Goal: Find contact information: Find contact information

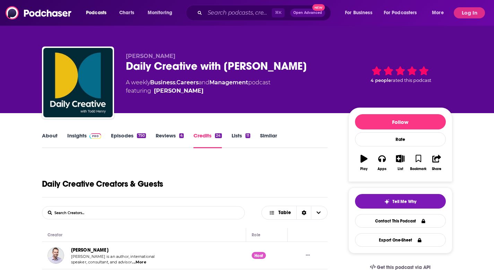
click at [124, 132] on link "Episodes 750" at bounding box center [128, 140] width 35 height 16
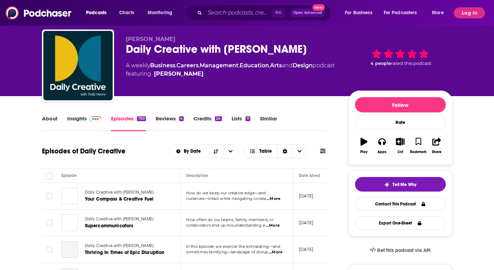
scroll to position [38, 0]
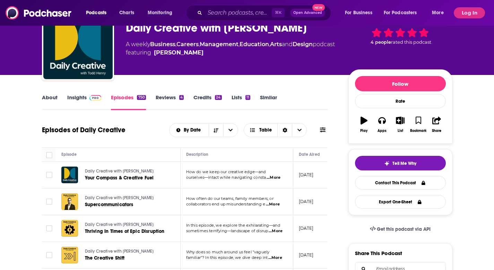
click at [85, 102] on link "Insights" at bounding box center [84, 102] width 34 height 16
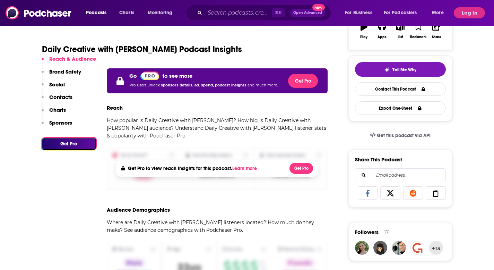
scroll to position [138, 0]
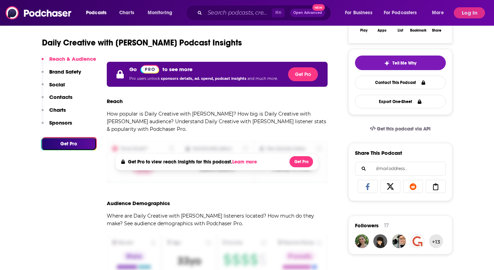
click at [470, 13] on button "Log In" at bounding box center [469, 12] width 31 height 11
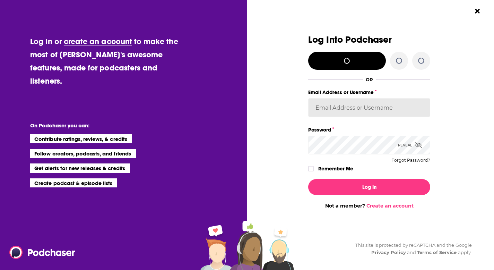
type input "redsetterpr"
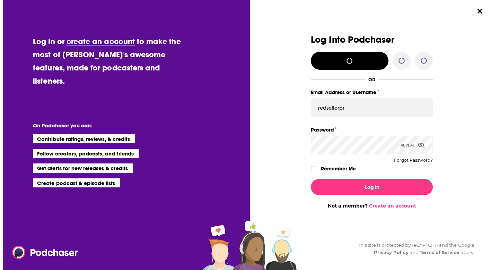
scroll to position [0, 0]
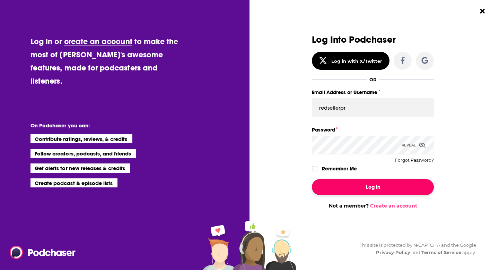
click at [389, 187] on button "Log In" at bounding box center [373, 187] width 122 height 16
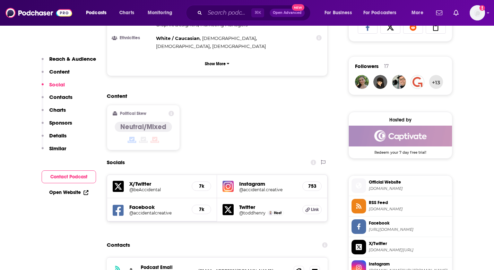
scroll to position [540, 0]
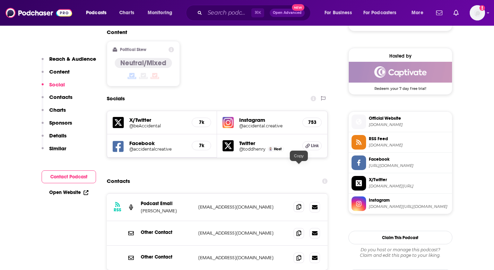
click at [299, 204] on icon at bounding box center [298, 207] width 5 height 6
click at [300, 230] on icon at bounding box center [298, 233] width 5 height 6
click at [305, 252] on div at bounding box center [306, 257] width 26 height 10
click at [299, 254] on icon at bounding box center [298, 257] width 5 height 6
click at [301, 230] on icon at bounding box center [298, 233] width 5 height 6
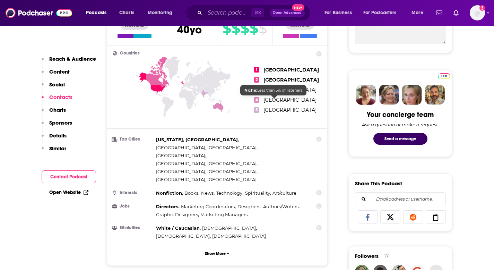
scroll to position [0, 0]
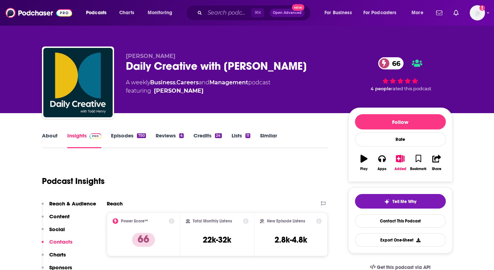
click at [46, 138] on link "About" at bounding box center [50, 140] width 16 height 16
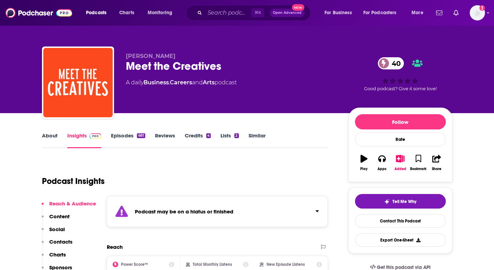
click at [120, 134] on link "Episodes 681" at bounding box center [128, 140] width 34 height 16
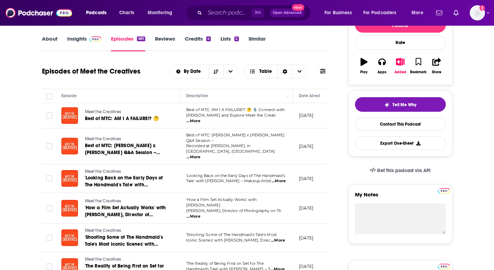
scroll to position [127, 0]
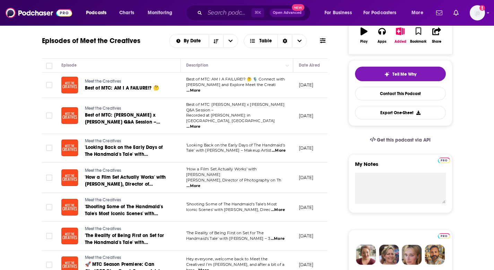
click at [278, 148] on span "...More" at bounding box center [279, 151] width 14 height 6
drag, startPoint x: 185, startPoint y: 145, endPoint x: 252, endPoint y: 143, distance: 66.2
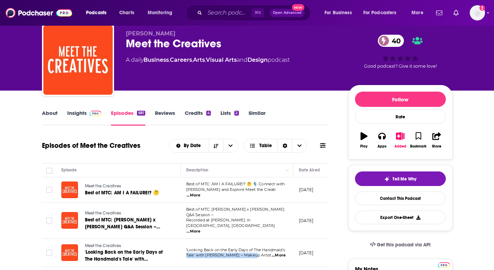
scroll to position [0, 0]
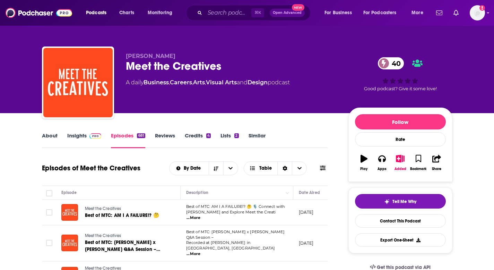
click at [71, 144] on link "Insights" at bounding box center [84, 140] width 34 height 16
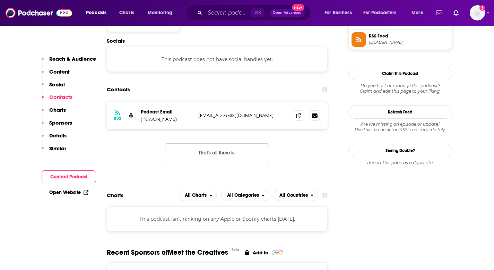
scroll to position [648, 0]
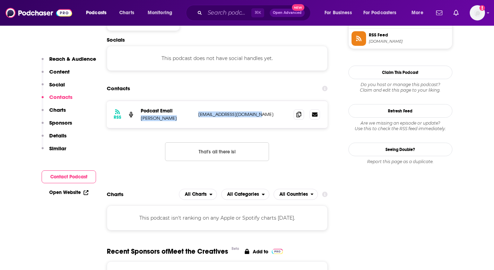
drag, startPoint x: 263, startPoint y: 86, endPoint x: 187, endPoint y: 80, distance: 76.4
click at [187, 101] on div "RSS Podcast Email Rob Johnston rob@johnstoncreative.com rob@johnstoncreative.com" at bounding box center [217, 114] width 221 height 27
click at [186, 108] on div "Podcast Email Rob Johnston" at bounding box center [167, 114] width 52 height 13
drag, startPoint x: 255, startPoint y: 82, endPoint x: 198, endPoint y: 85, distance: 56.5
click at [198, 111] on p "rob@johnstoncreative.com" at bounding box center [243, 114] width 90 height 6
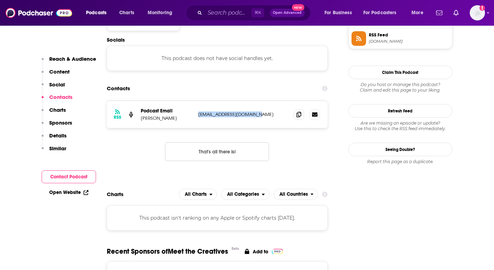
copy p "rob@johnstoncreative.com"
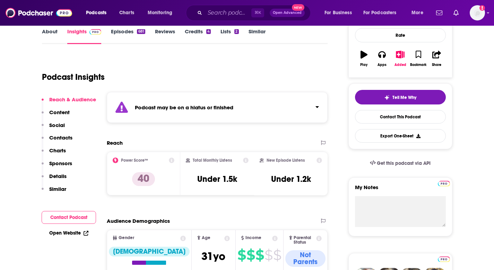
scroll to position [78, 0]
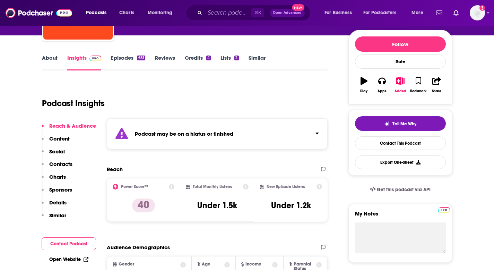
click at [122, 58] on link "Episodes 681" at bounding box center [128, 62] width 34 height 16
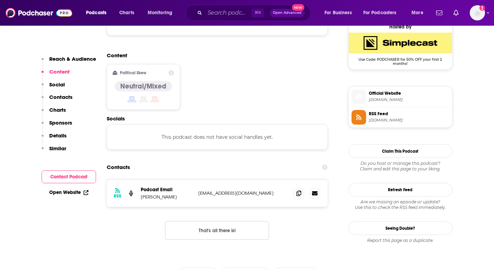
scroll to position [609, 0]
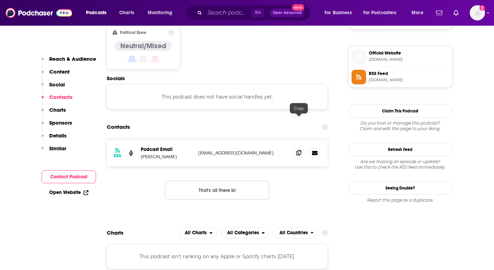
click at [300, 150] on icon at bounding box center [298, 153] width 5 height 6
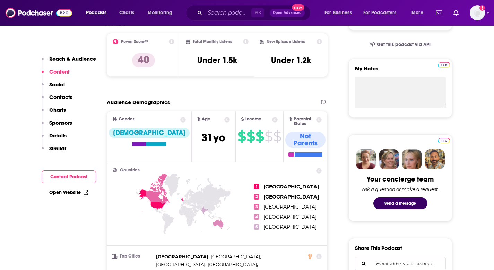
scroll to position [156, 0]
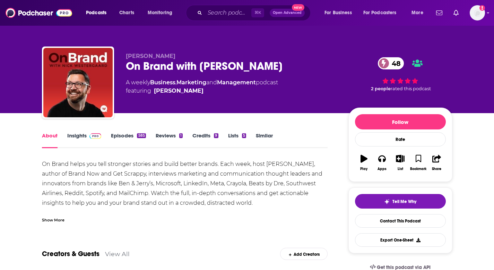
click at [82, 137] on link "Insights" at bounding box center [84, 140] width 34 height 16
